Goal: Task Accomplishment & Management: Complete application form

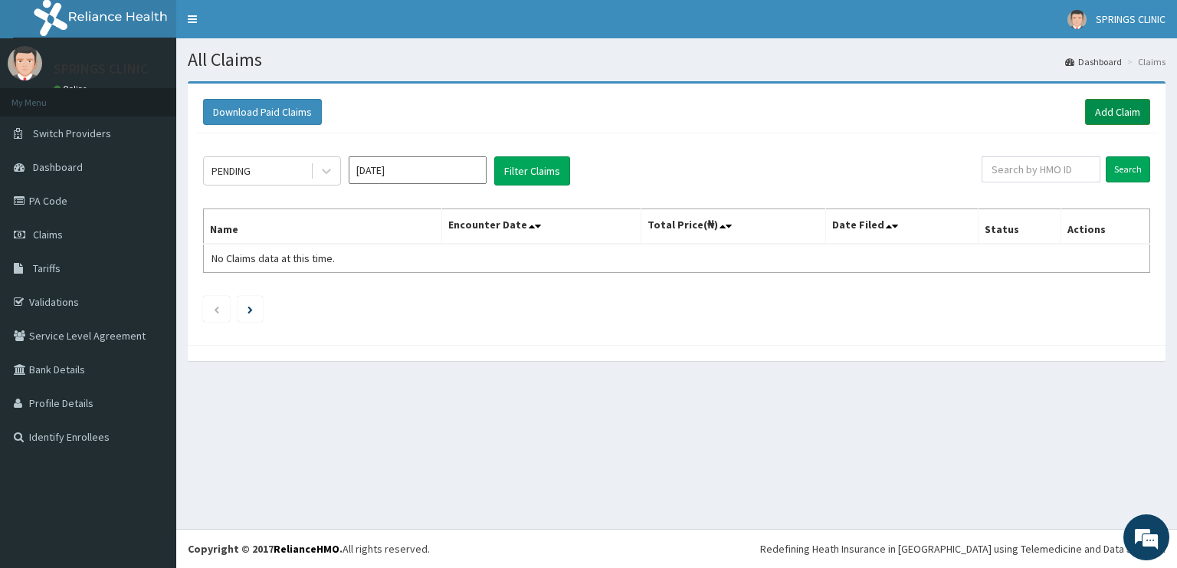
click at [1107, 115] on link "Add Claim" at bounding box center [1117, 112] width 65 height 26
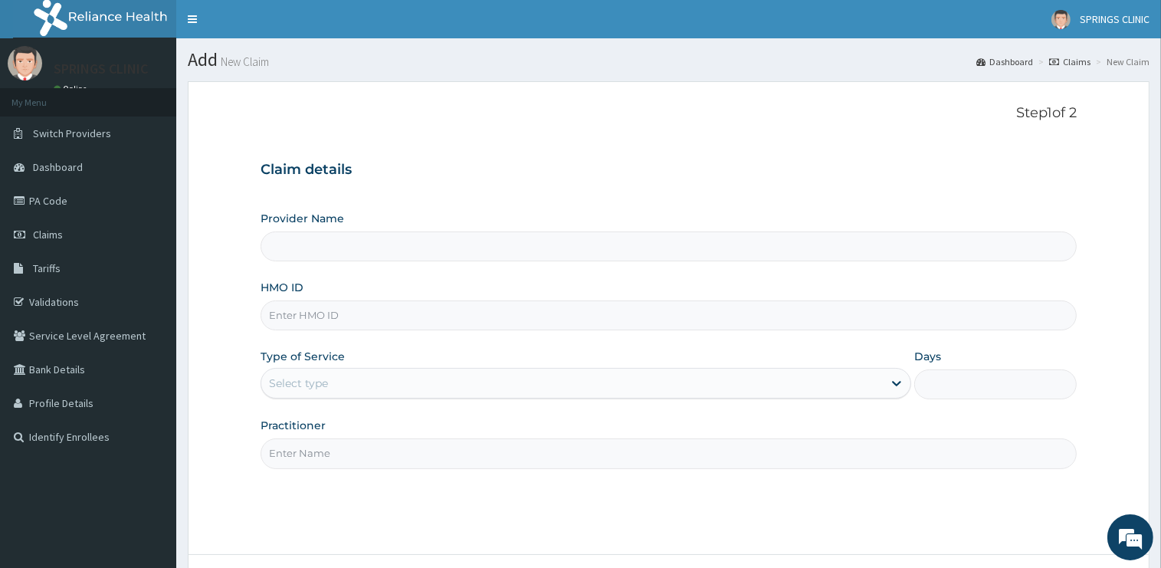
type input "Springs Clinic"
click at [312, 311] on input "HMO ID" at bounding box center [669, 315] width 816 height 30
drag, startPoint x: 330, startPoint y: 316, endPoint x: 328, endPoint y: 343, distance: 26.2
click at [261, 308] on input "ITX/10337/B" at bounding box center [669, 315] width 816 height 30
type input "ITX/10337/B"
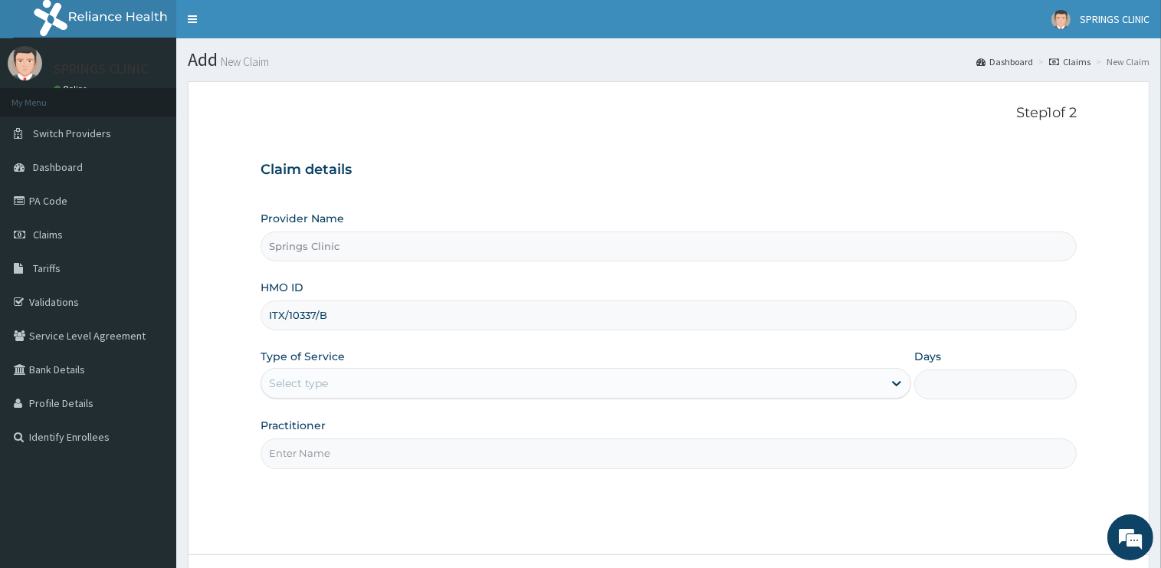
click at [333, 385] on div "Select type" at bounding box center [571, 383] width 621 height 25
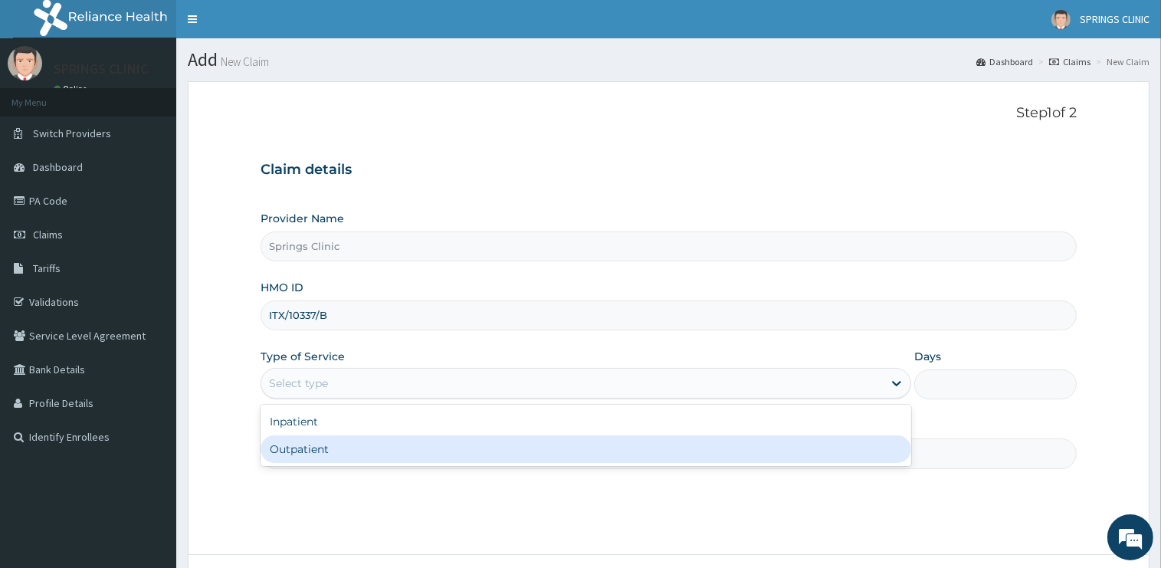
click at [314, 457] on div "Outpatient" at bounding box center [586, 449] width 651 height 28
type input "1"
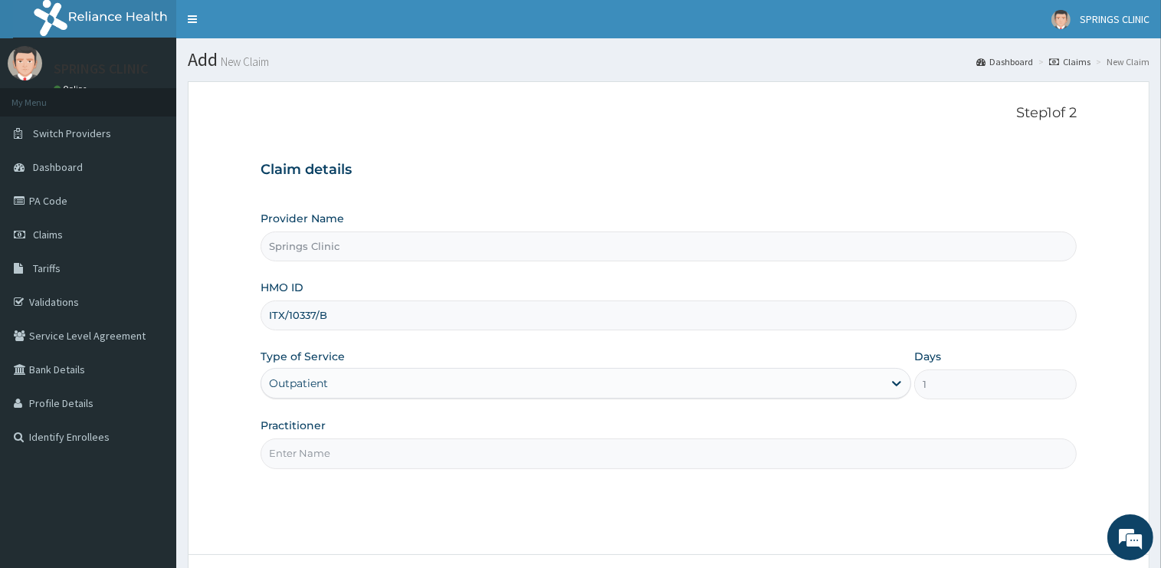
click at [314, 454] on input "Practitioner" at bounding box center [669, 453] width 816 height 30
drag, startPoint x: 314, startPoint y: 454, endPoint x: 316, endPoint y: 462, distance: 8.6
click at [315, 460] on input "Practitioner" at bounding box center [669, 453] width 816 height 30
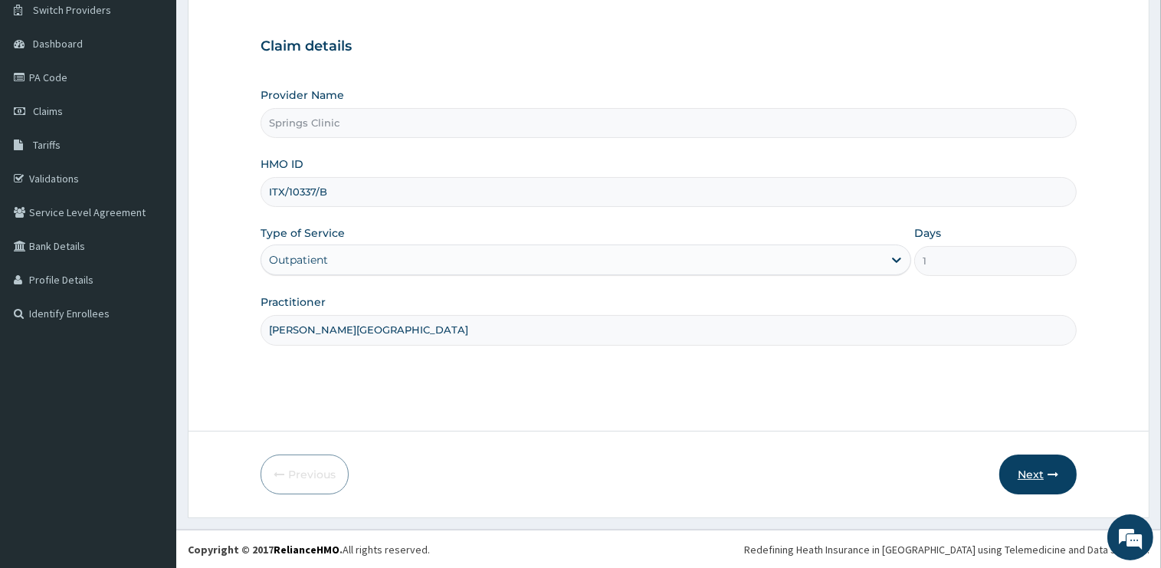
type input "DR BEN KUBA"
click at [1034, 470] on button "Next" at bounding box center [1037, 474] width 77 height 40
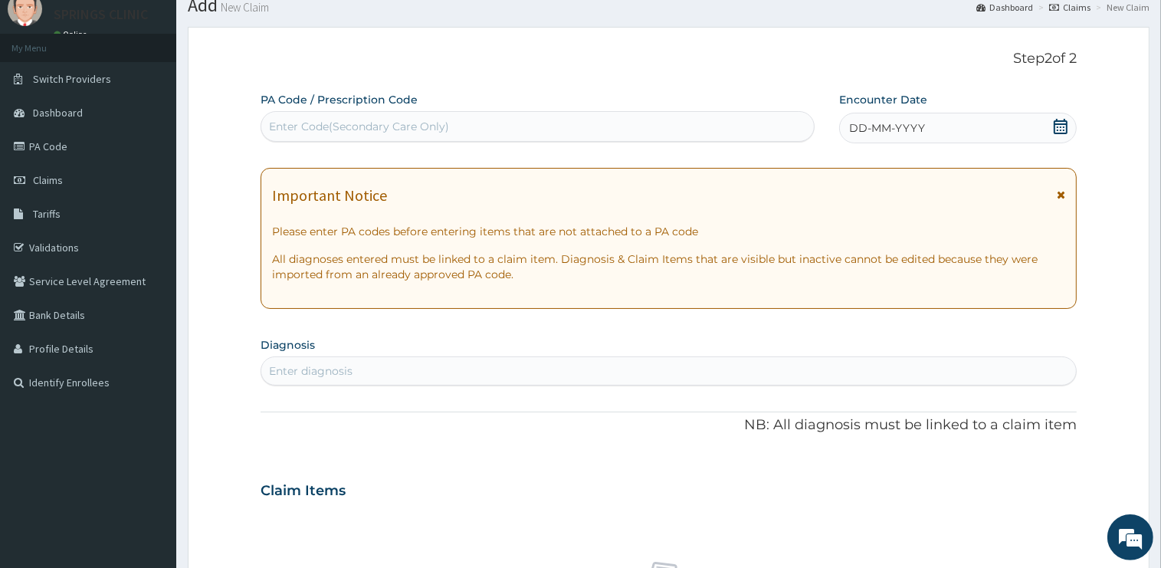
scroll to position [0, 0]
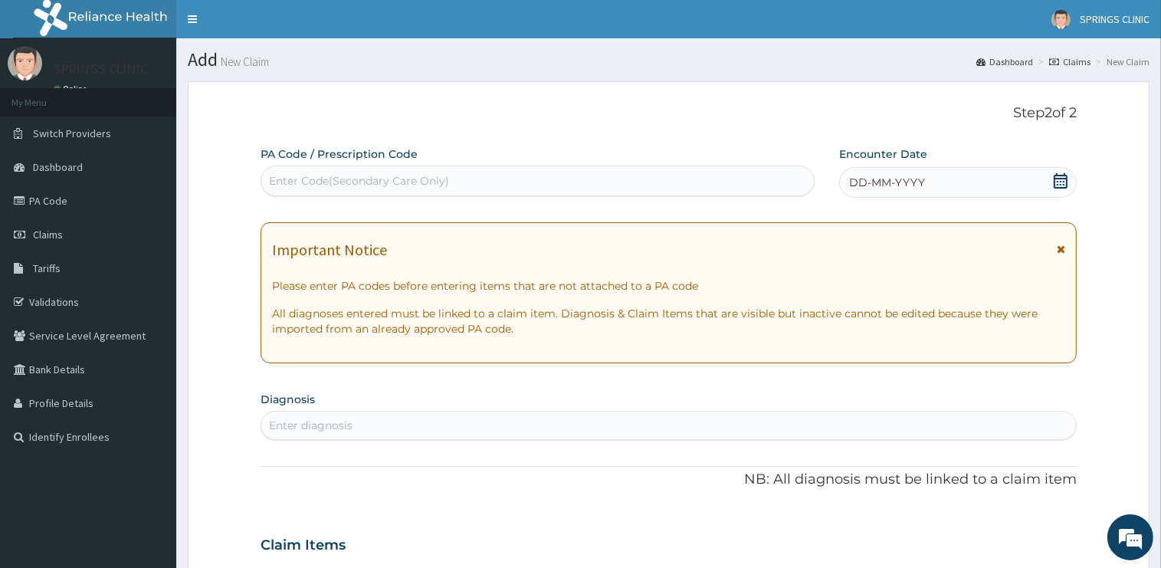
click at [1062, 180] on icon at bounding box center [1060, 180] width 15 height 15
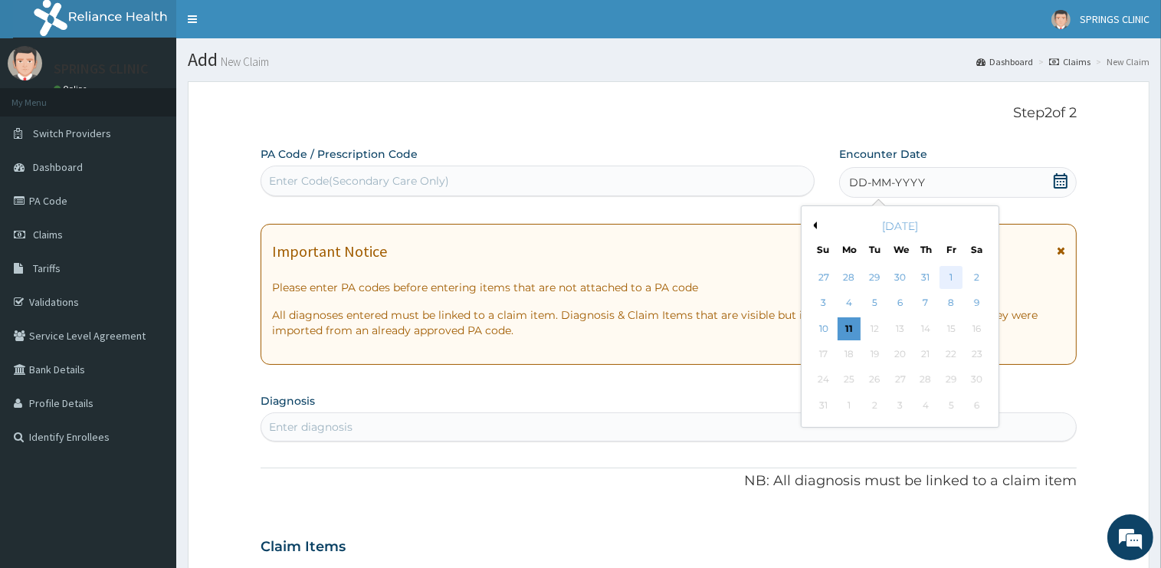
click at [949, 279] on div "1" at bounding box center [950, 277] width 23 height 23
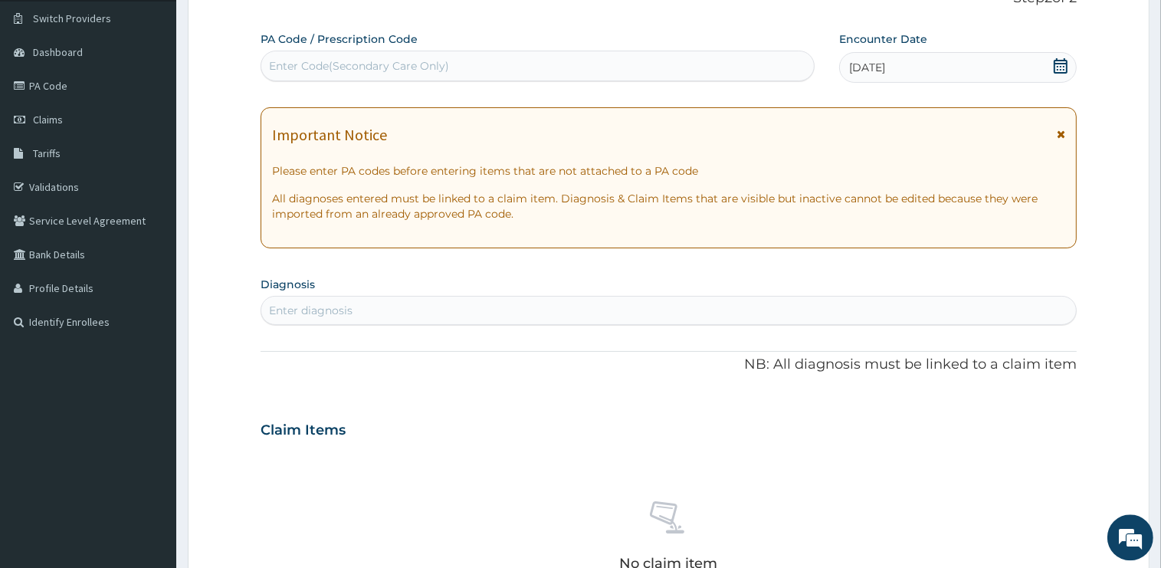
scroll to position [162, 0]
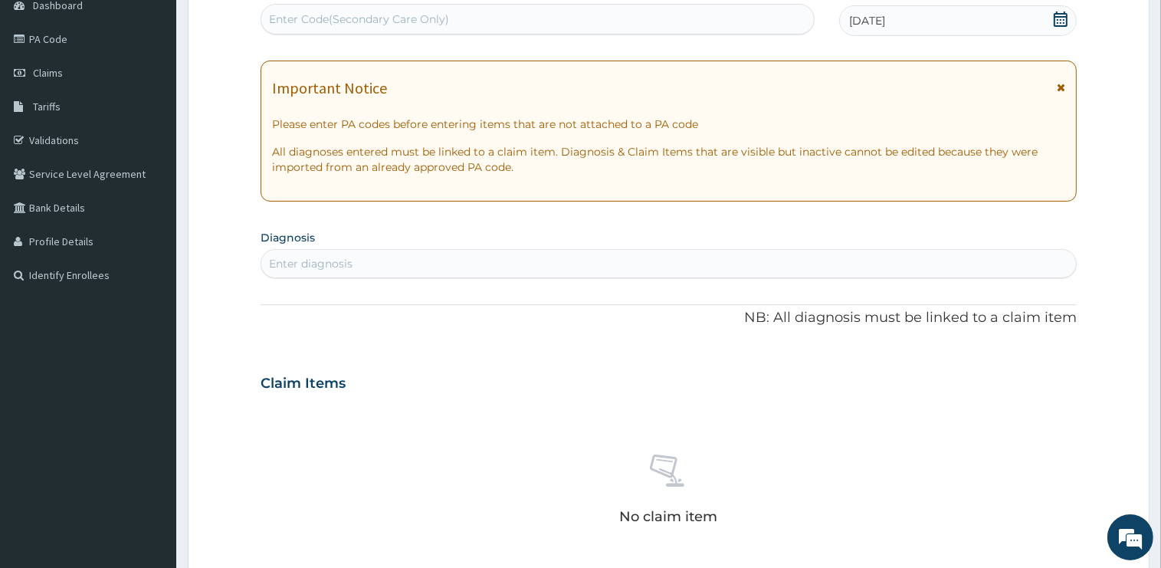
click at [338, 267] on div "Enter diagnosis" at bounding box center [311, 263] width 84 height 15
type input "MALARIA"
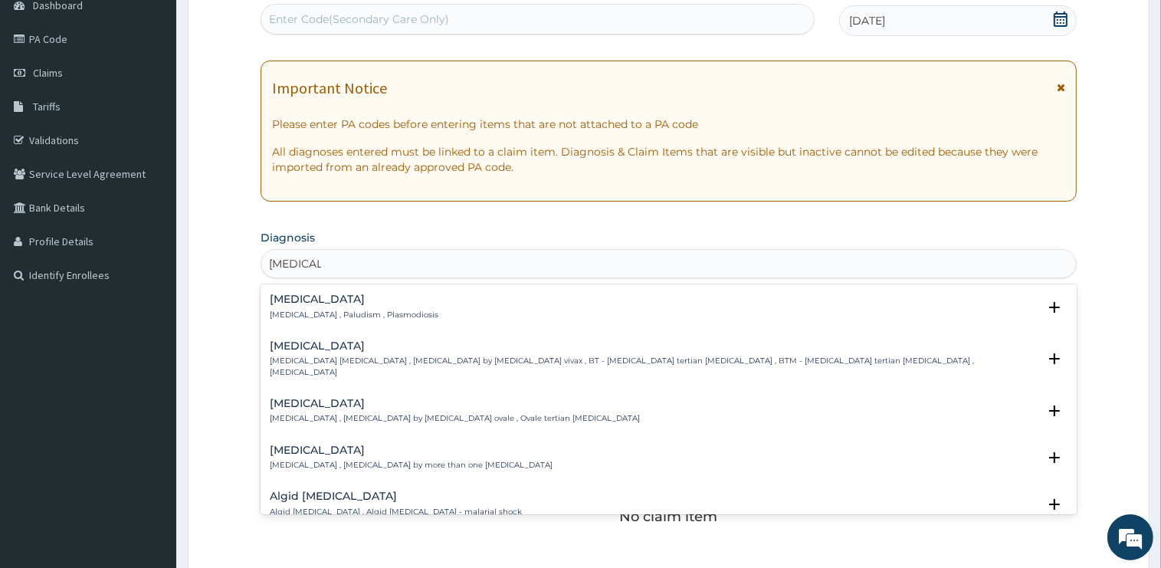
click at [282, 303] on h4 "Malaria" at bounding box center [354, 298] width 169 height 11
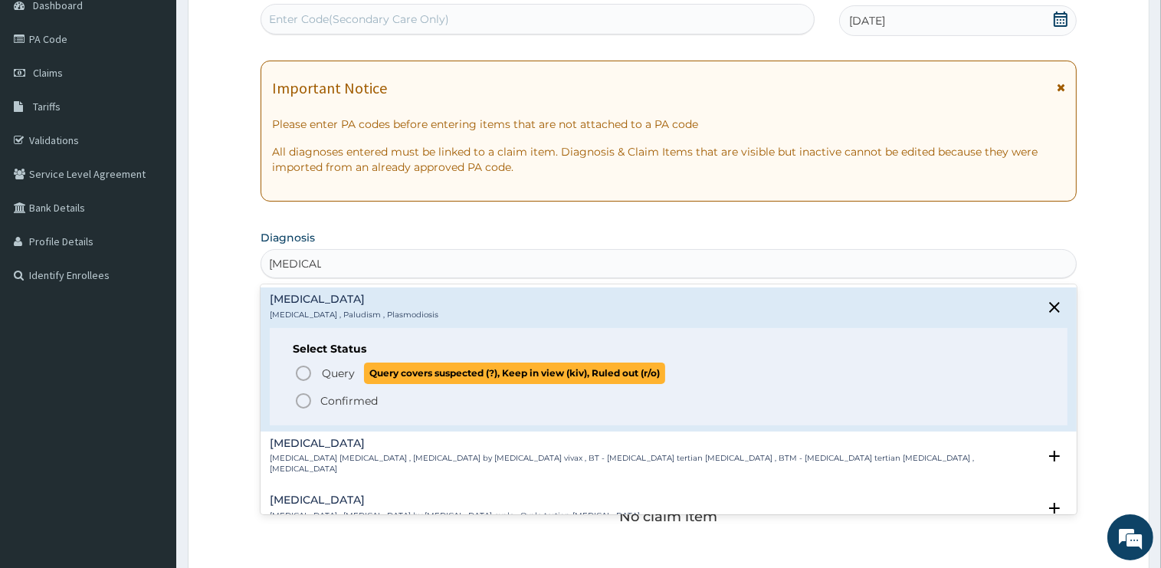
click at [336, 369] on span "Query" at bounding box center [338, 373] width 33 height 15
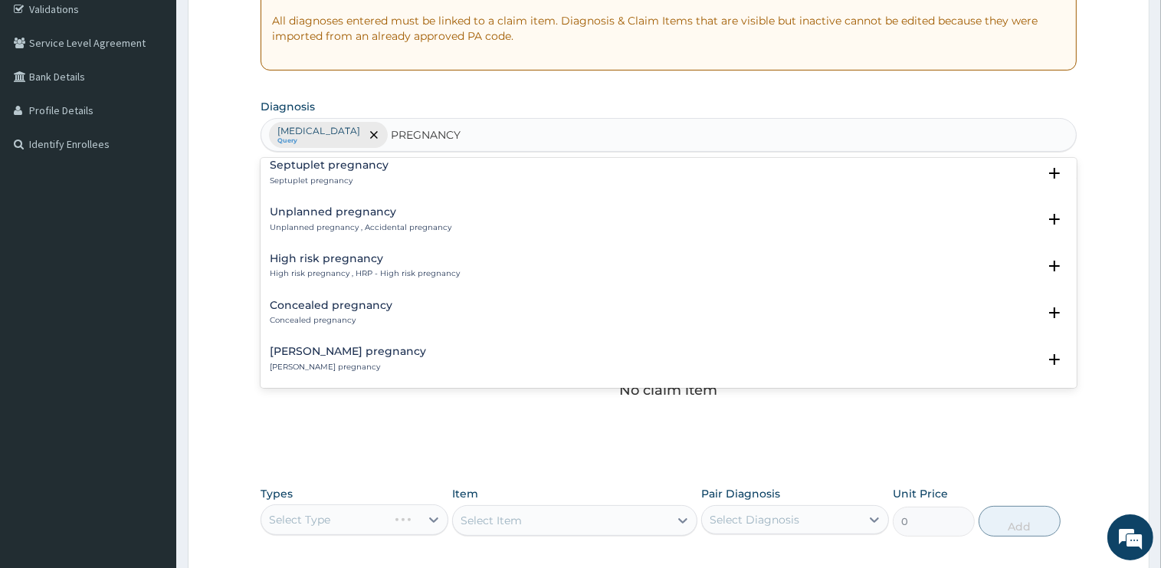
scroll to position [2112, 0]
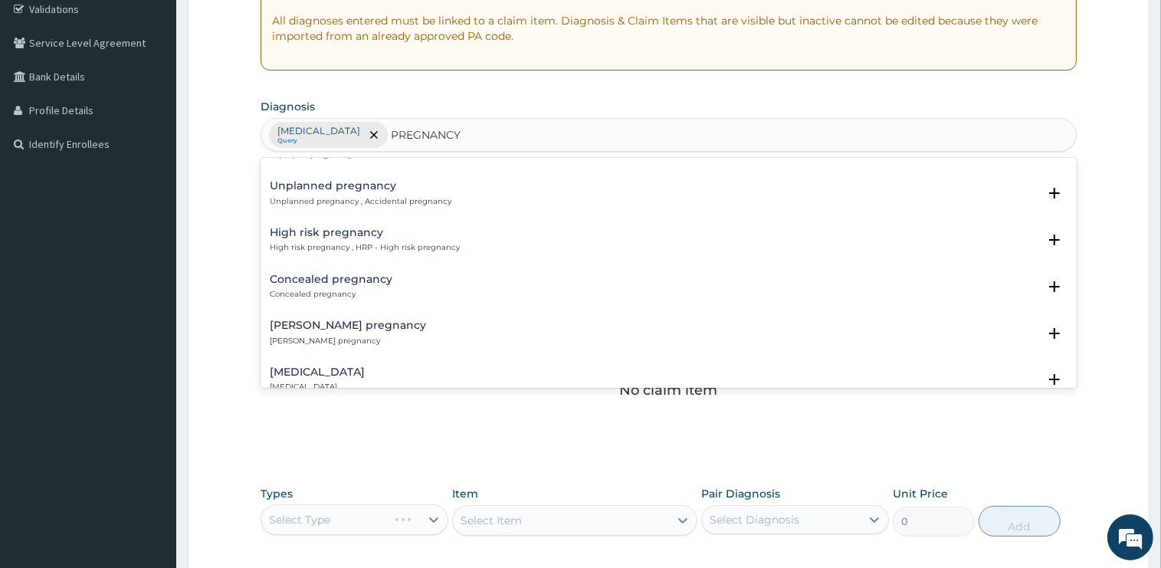
type input "PREGNANCY"
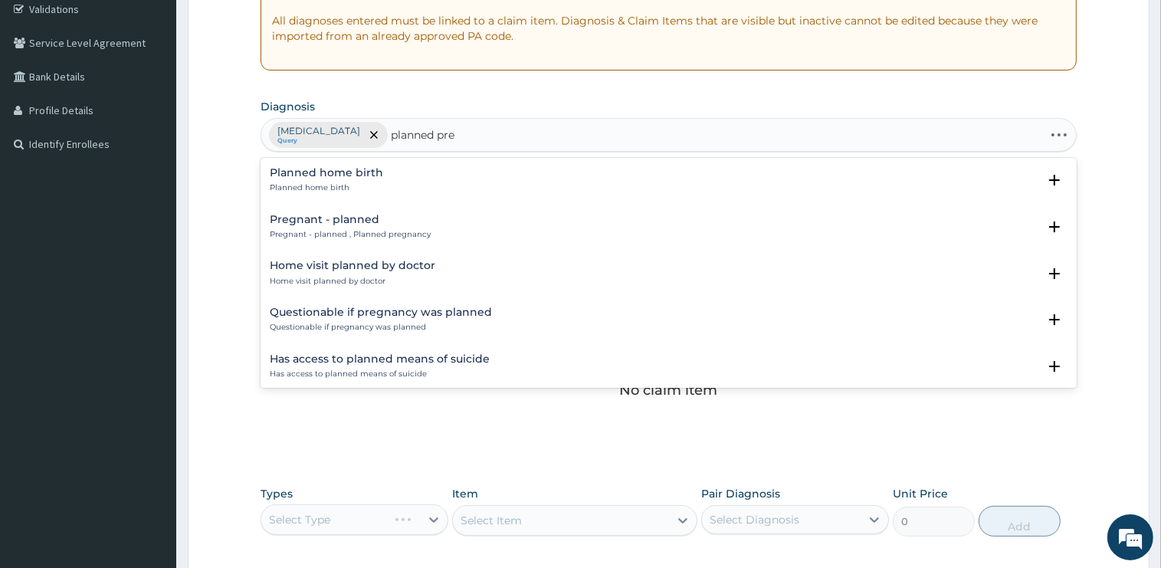
type input "planned preg"
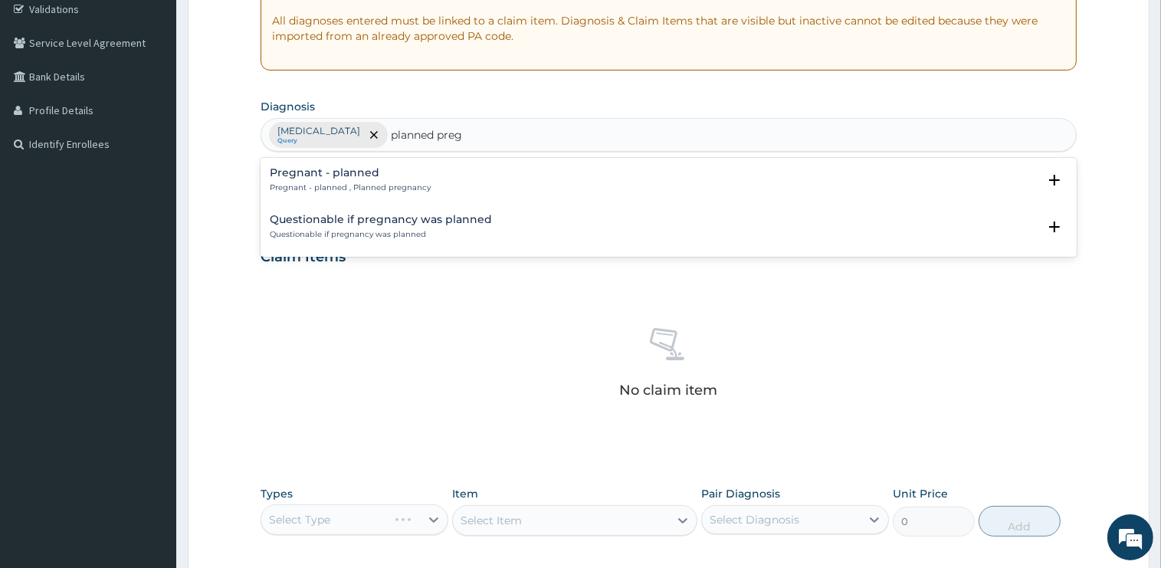
click at [329, 186] on p "Pregnant - planned , Planned pregnancy" at bounding box center [350, 187] width 161 height 11
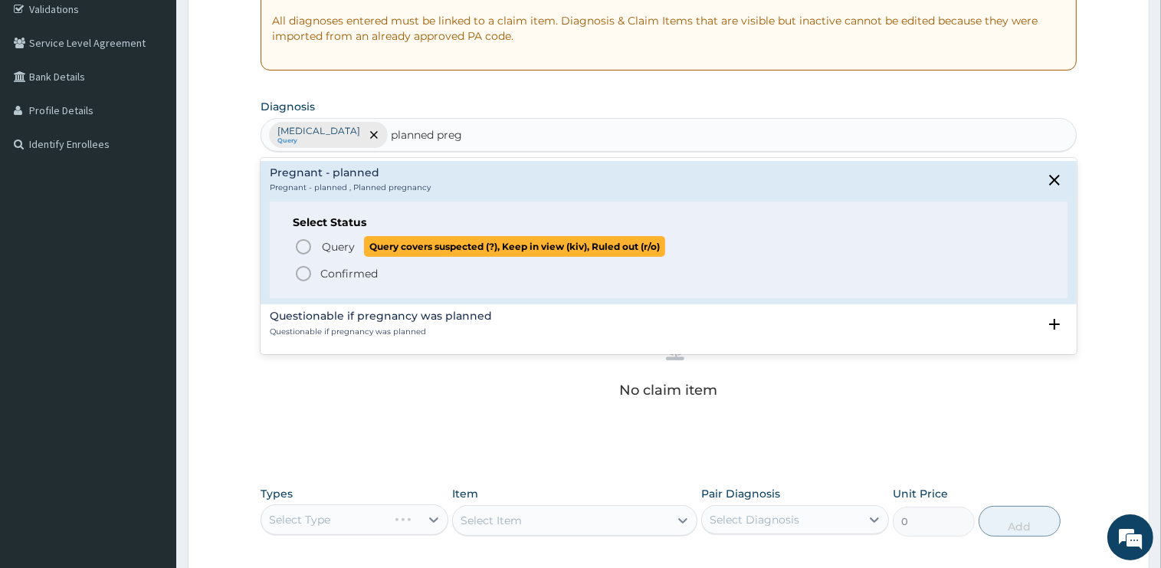
click at [336, 247] on span "Query" at bounding box center [338, 246] width 33 height 15
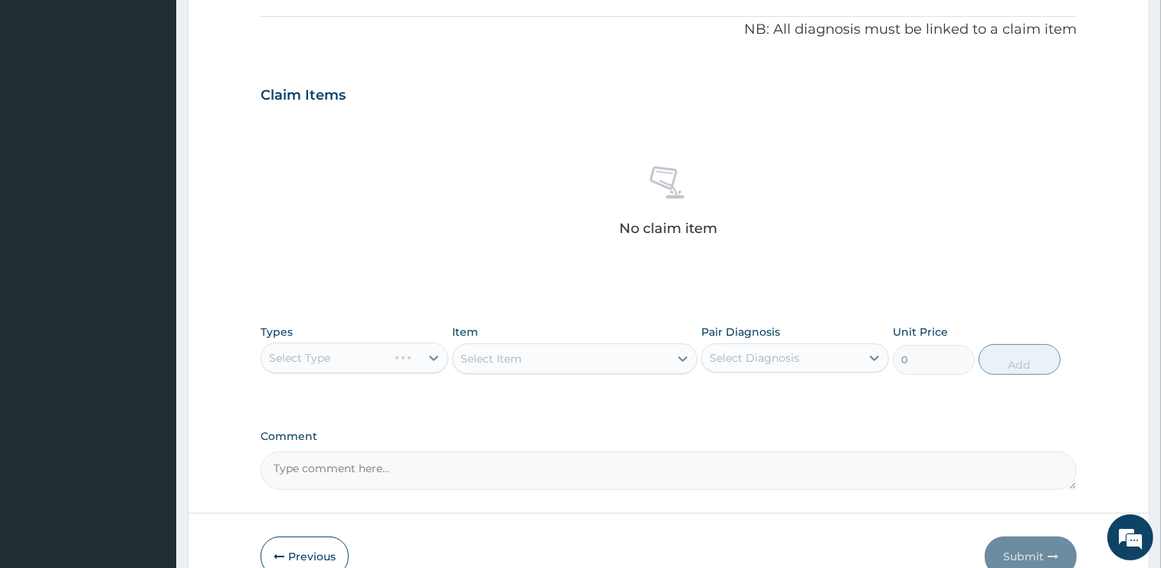
scroll to position [536, 0]
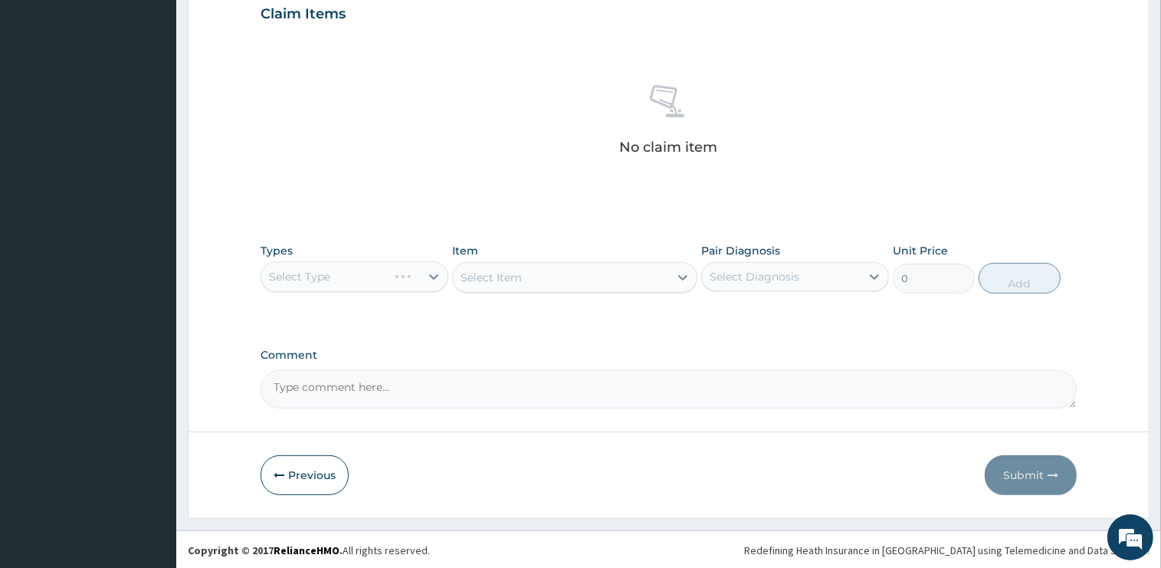
click at [355, 276] on div "Select Type" at bounding box center [355, 276] width 188 height 31
click at [576, 268] on div "Select Item" at bounding box center [574, 277] width 245 height 31
click at [572, 277] on div "Select Item" at bounding box center [574, 277] width 245 height 31
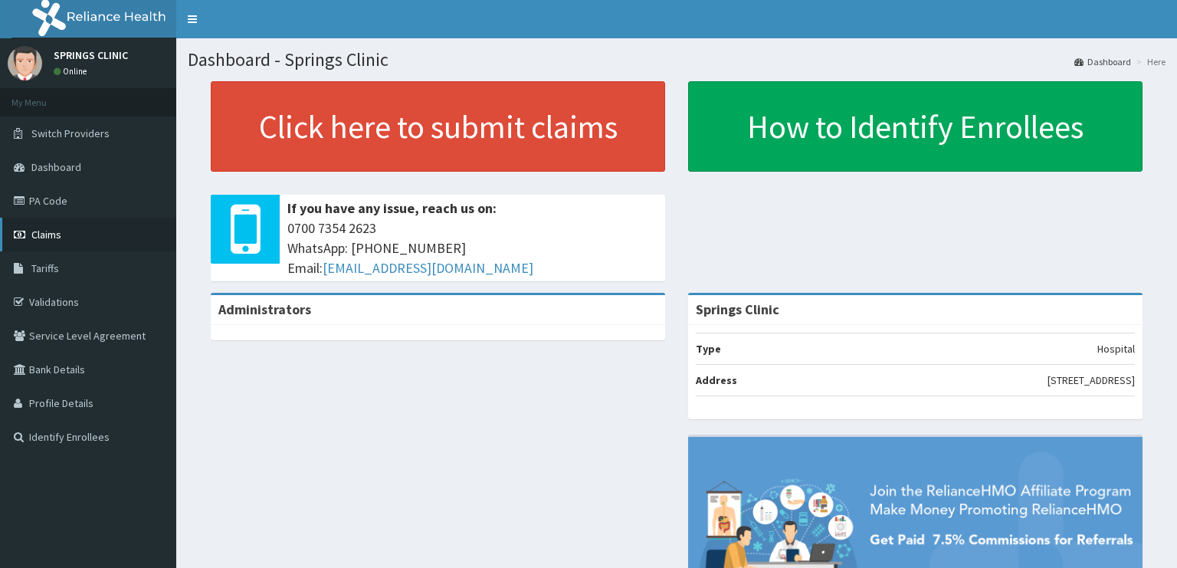
click at [52, 238] on span "Claims" at bounding box center [46, 235] width 30 height 14
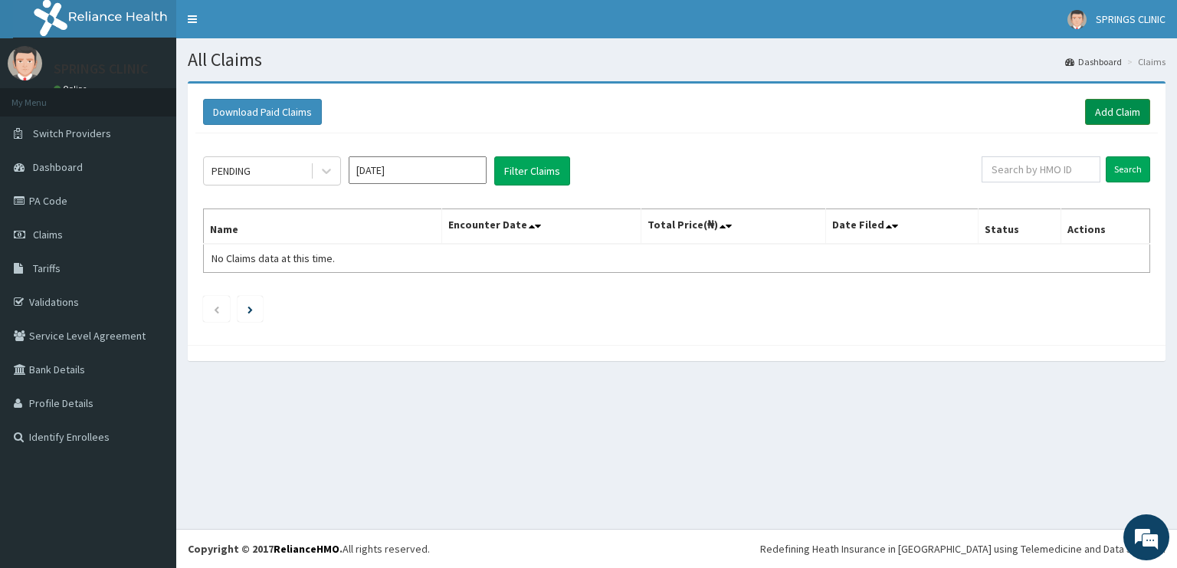
click at [1120, 112] on link "Add Claim" at bounding box center [1117, 112] width 65 height 26
click at [1108, 107] on link "Add Claim" at bounding box center [1117, 112] width 65 height 26
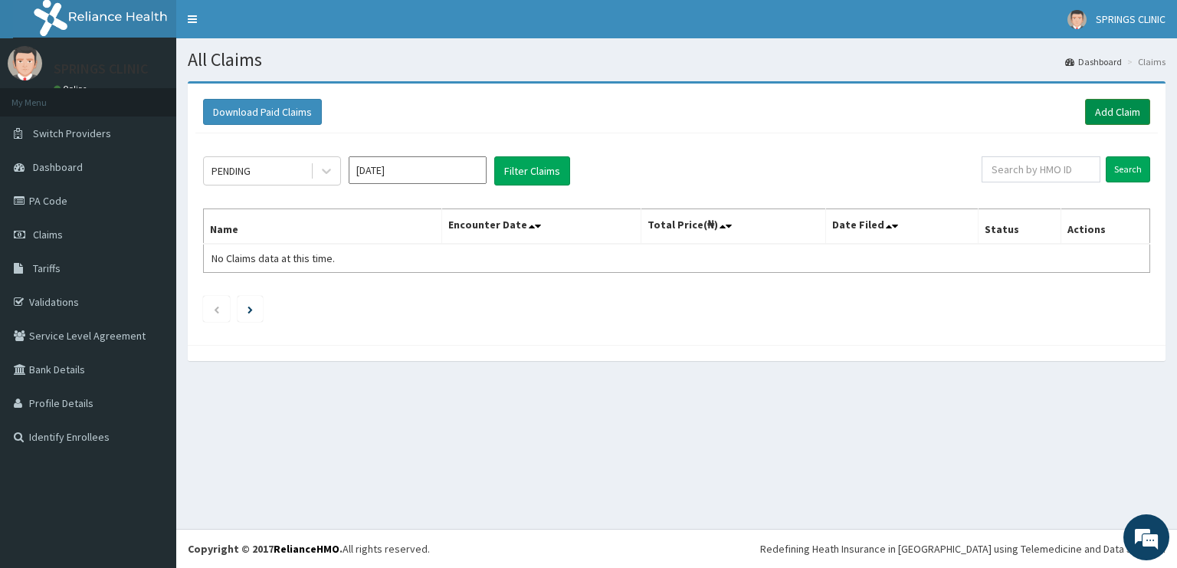
click at [1108, 107] on link "Add Claim" at bounding box center [1117, 112] width 65 height 26
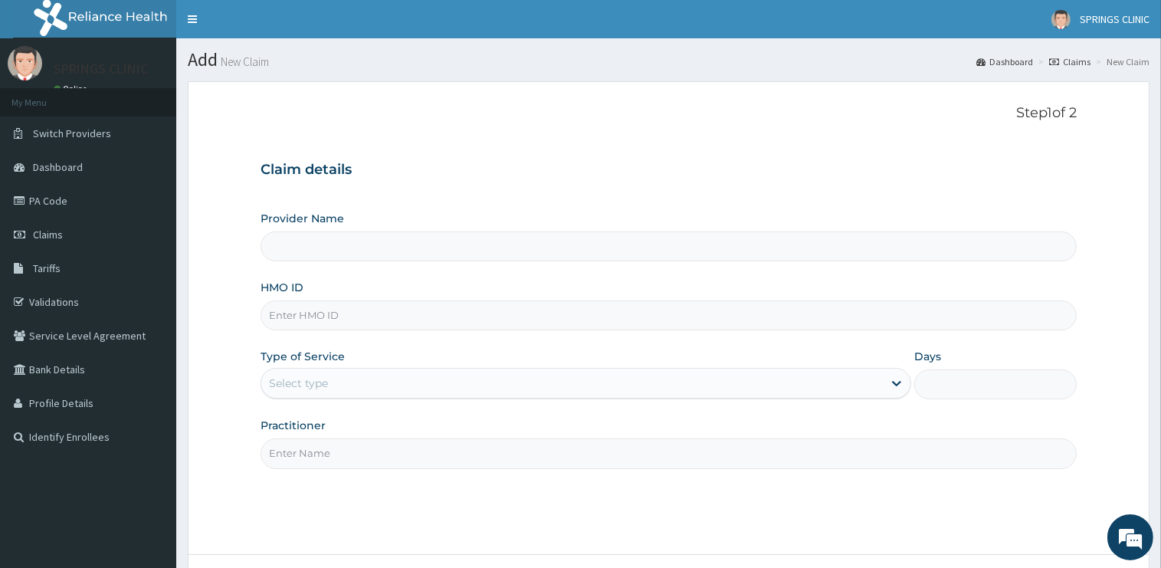
click at [295, 315] on input "HMO ID" at bounding box center [669, 315] width 816 height 30
click at [295, 313] on input "HMO ID" at bounding box center [669, 315] width 816 height 30
